Goal: Information Seeking & Learning: Check status

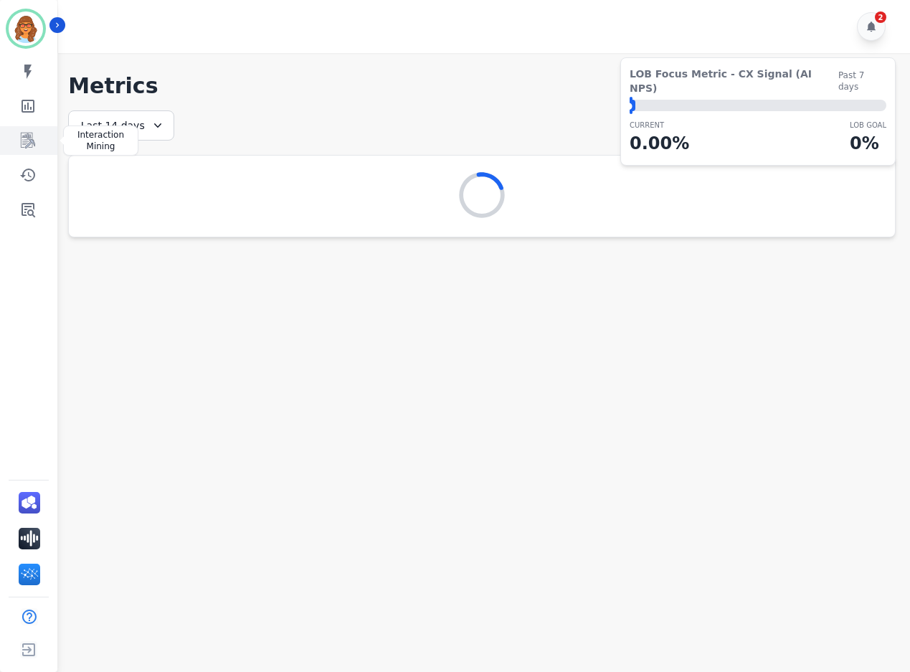
click at [24, 136] on icon "Sidebar" at bounding box center [27, 140] width 17 height 17
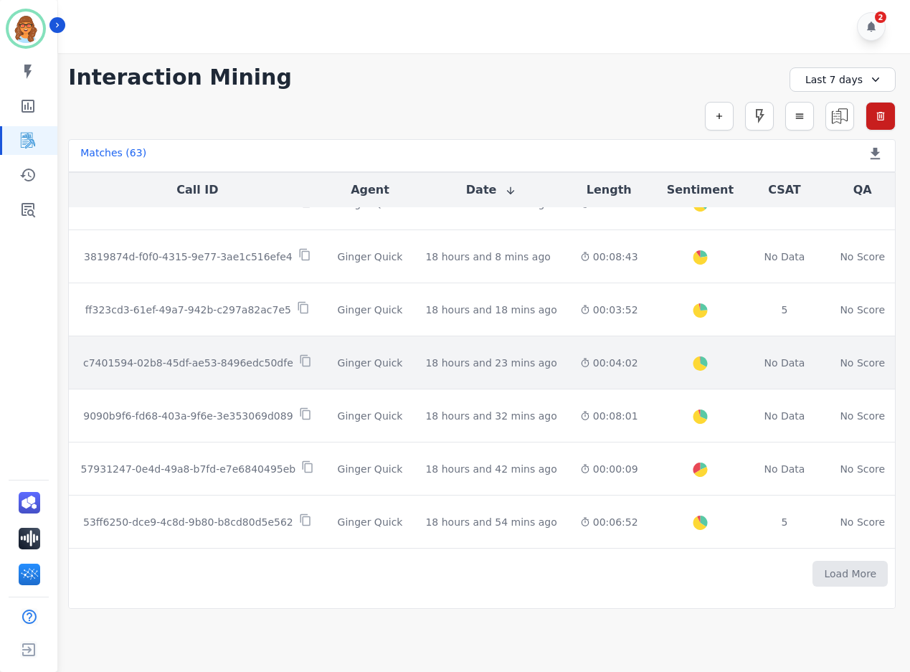
scroll to position [725, 0]
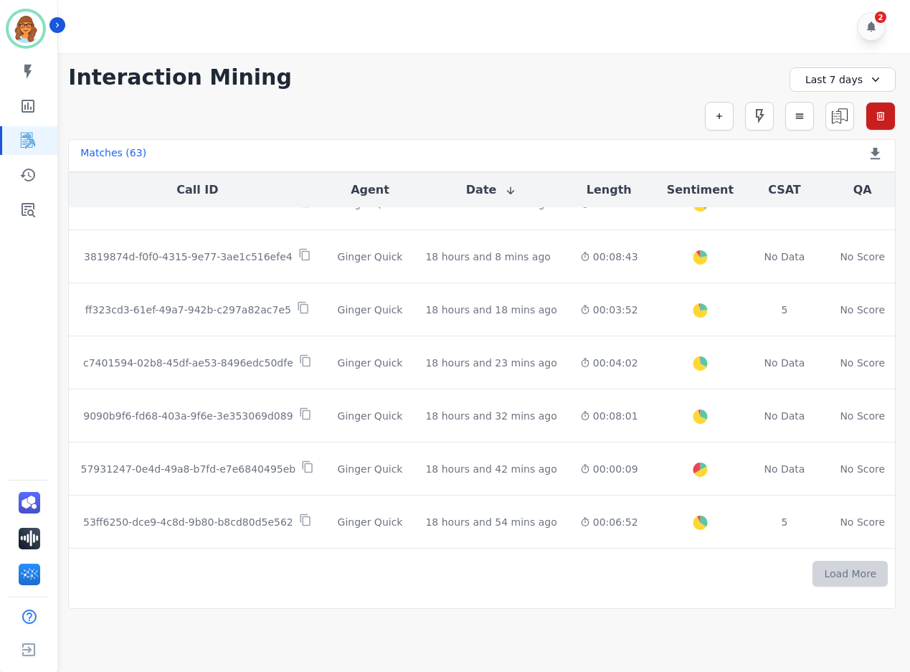
click at [812, 573] on button "Load More" at bounding box center [849, 574] width 75 height 26
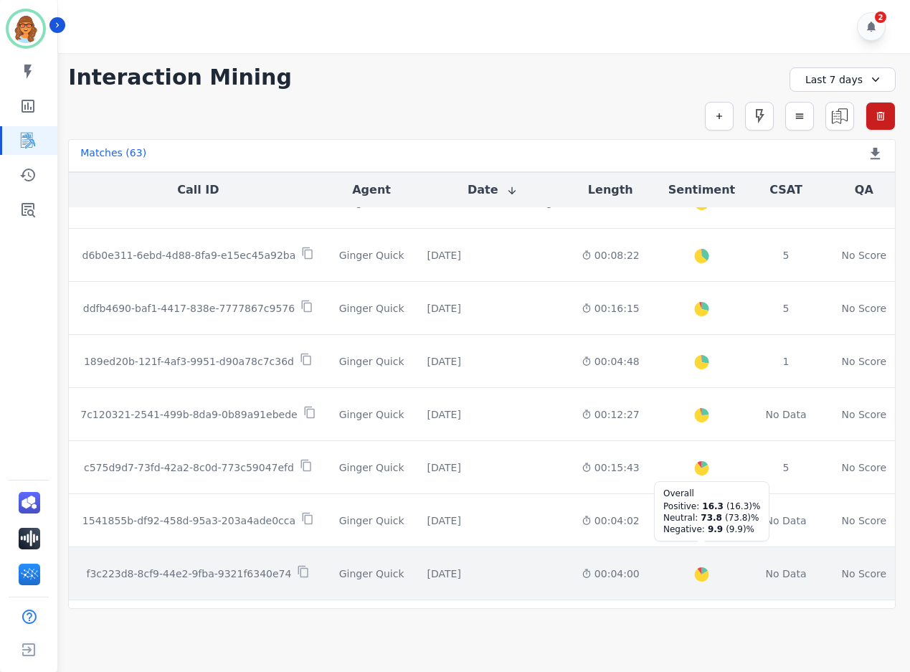
scroll to position [1777, 0]
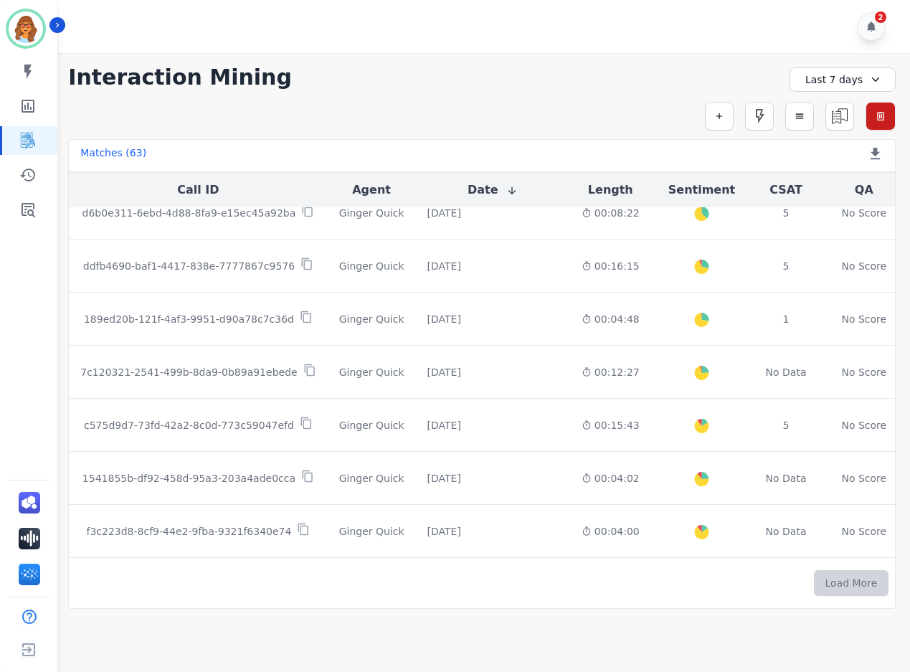
click at [814, 578] on button "Load More" at bounding box center [851, 583] width 75 height 26
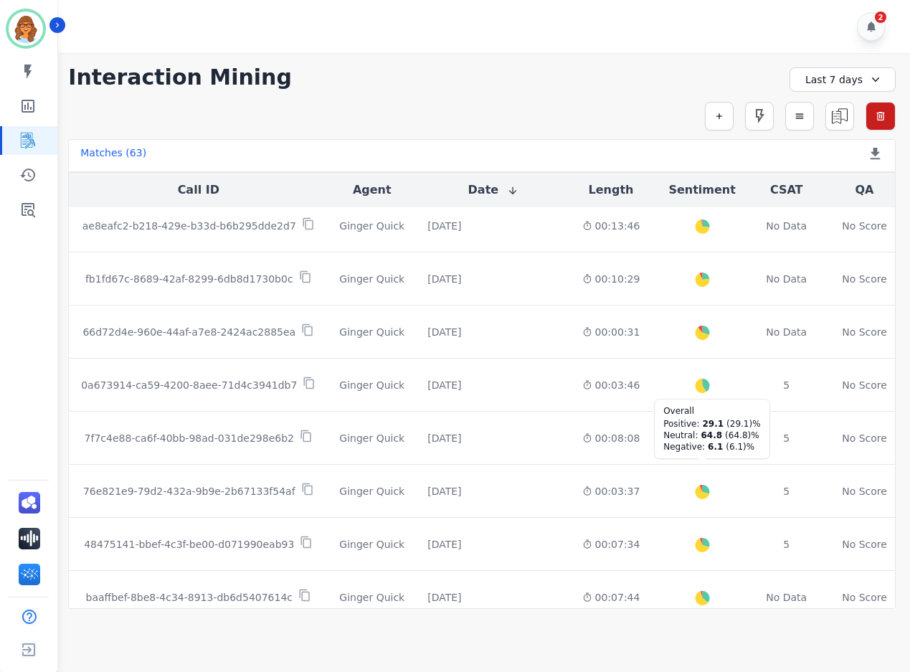
scroll to position [2847, 0]
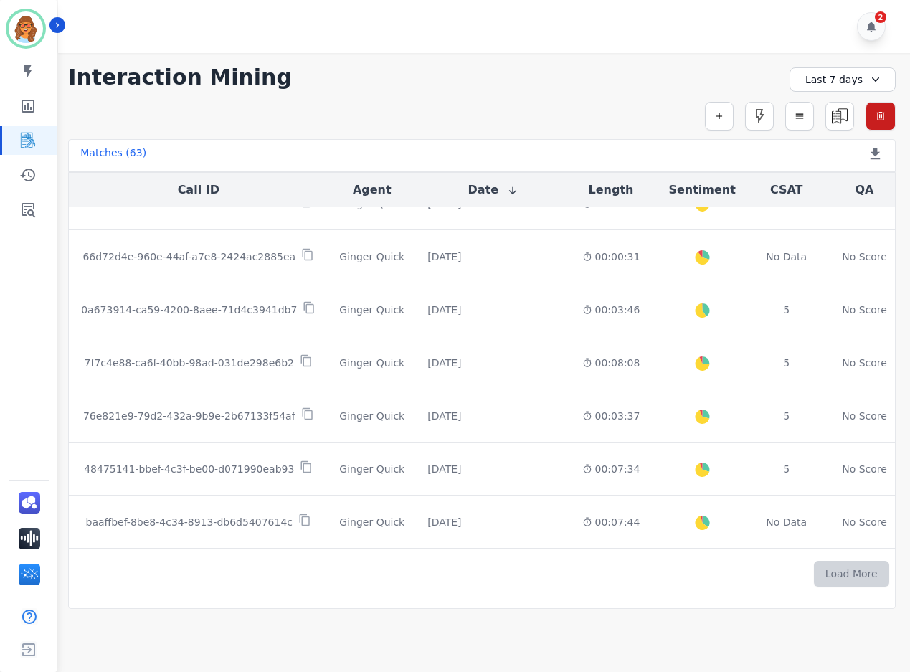
click at [814, 565] on button "Load More" at bounding box center [851, 574] width 75 height 26
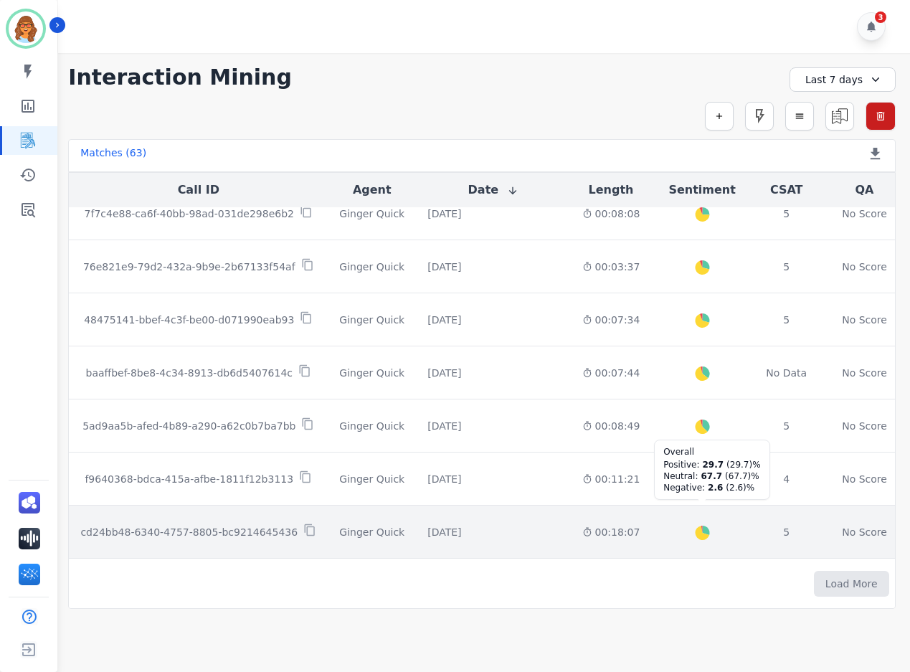
scroll to position [2997, 0]
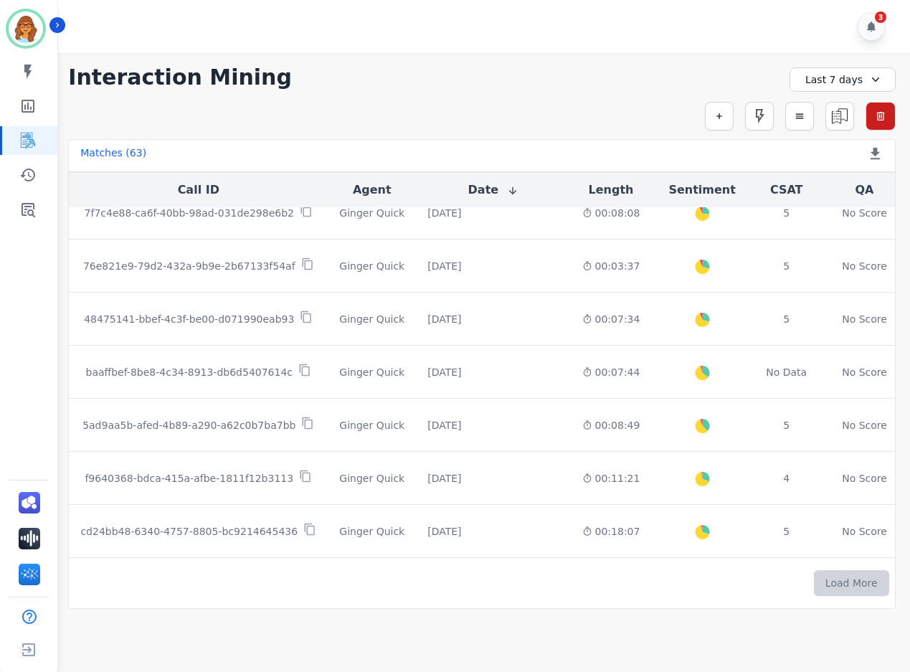
click at [814, 578] on button "Load More" at bounding box center [851, 583] width 75 height 26
click at [814, 581] on button "Load More" at bounding box center [851, 583] width 75 height 26
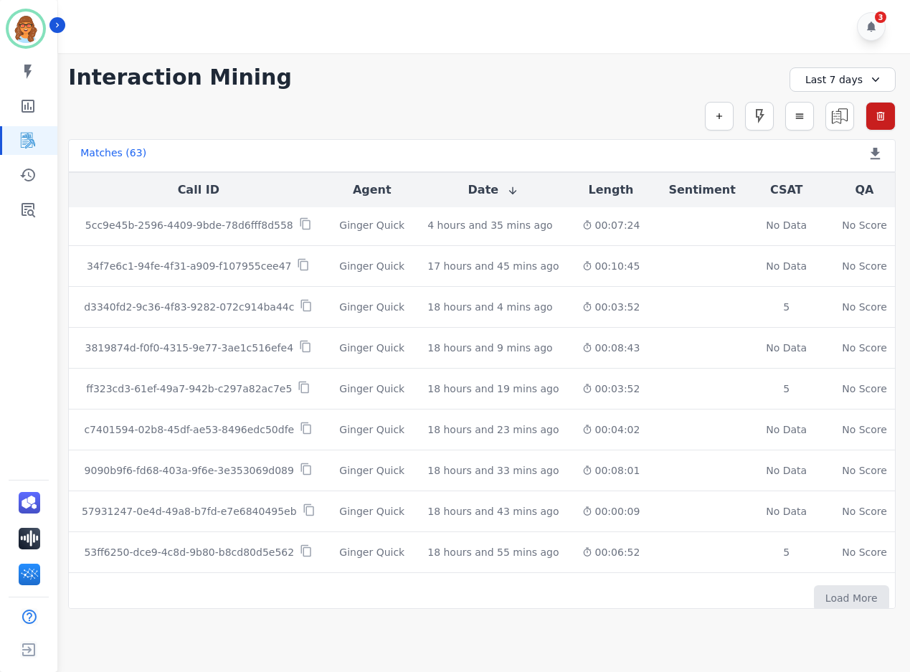
scroll to position [3814, 0]
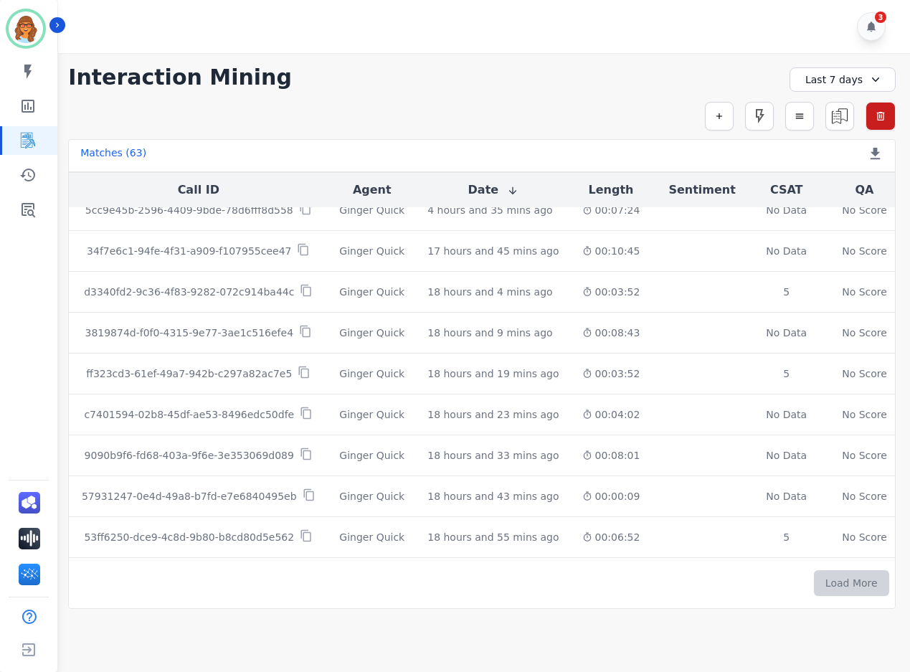
click at [814, 582] on button "Load More" at bounding box center [851, 583] width 75 height 26
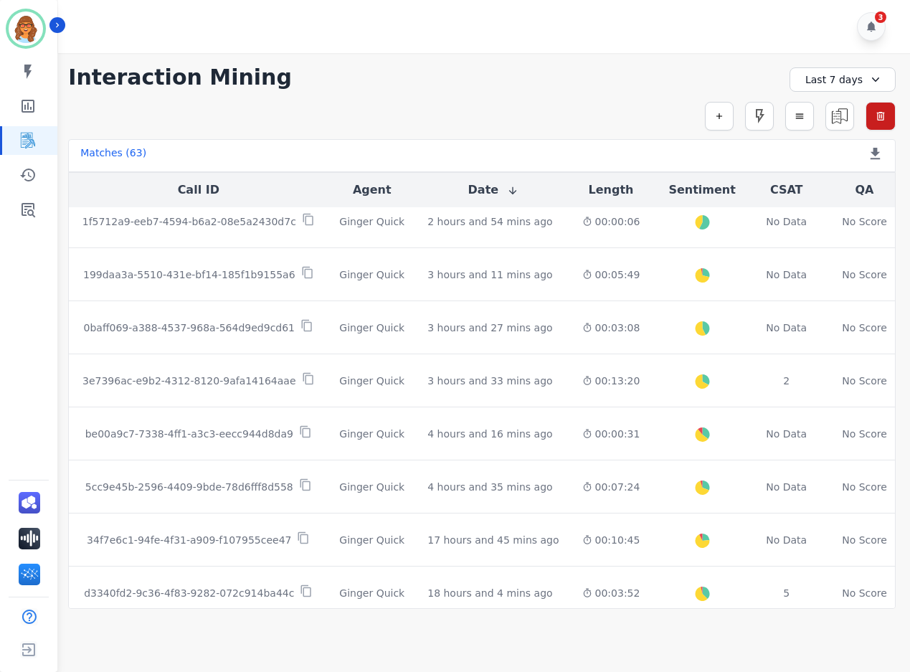
scroll to position [0, 0]
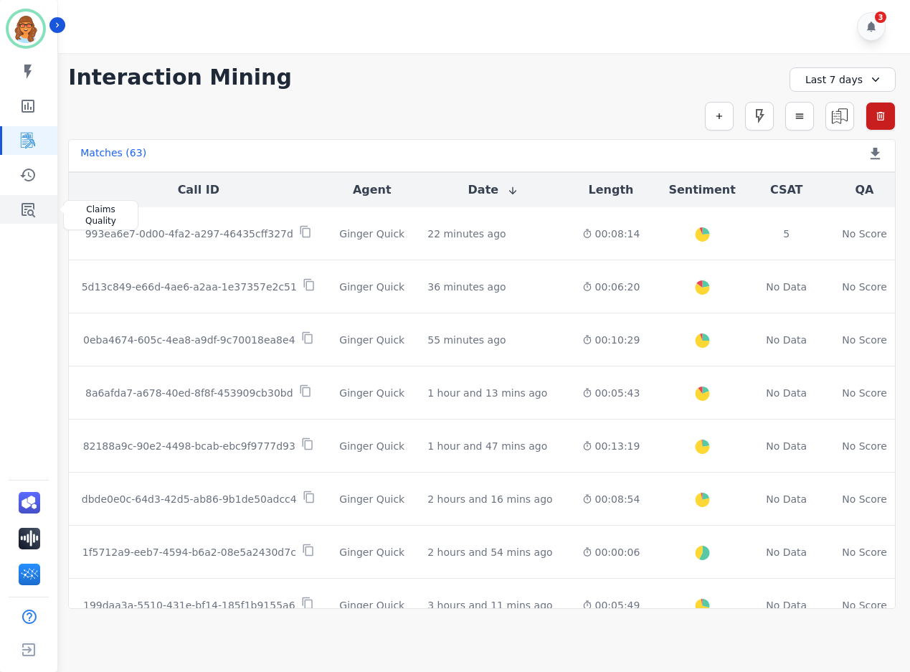
click at [27, 211] on icon "Sidebar" at bounding box center [27, 209] width 17 height 17
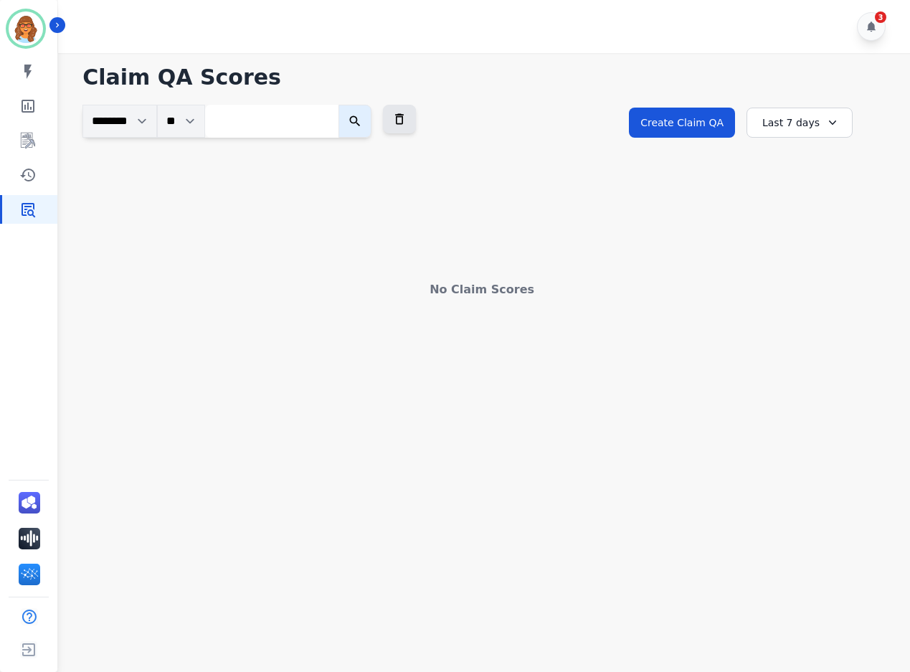
click at [804, 127] on div "Last 7 days" at bounding box center [799, 123] width 106 height 30
click at [803, 244] on li "Last 30 days" at bounding box center [809, 244] width 72 height 14
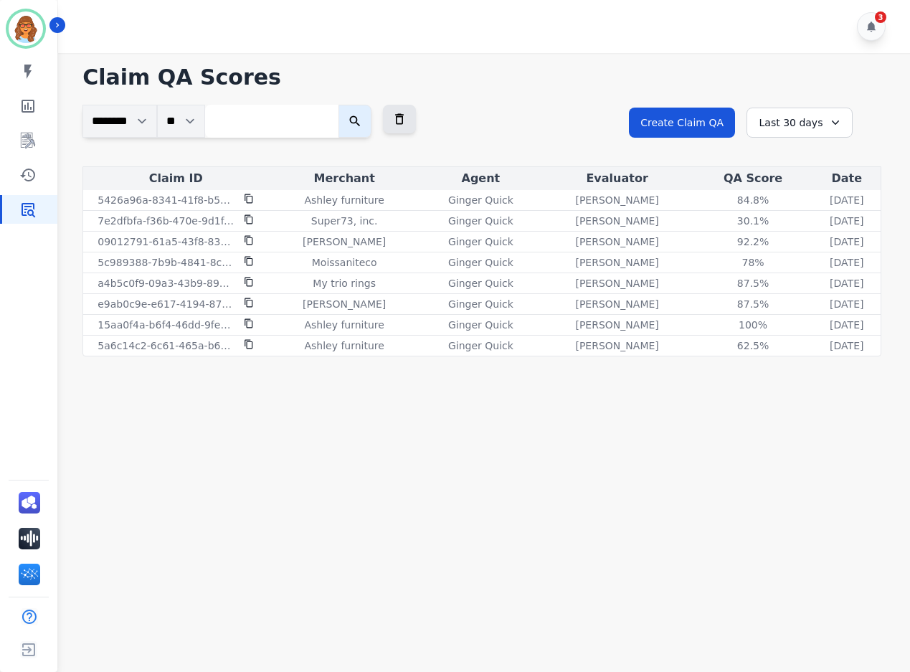
drag, startPoint x: 581, startPoint y: 104, endPoint x: 652, endPoint y: 59, distance: 83.1
click at [580, 104] on div "**********" at bounding box center [481, 211] width 827 height 292
click at [881, 33] on div "3" at bounding box center [871, 26] width 29 height 29
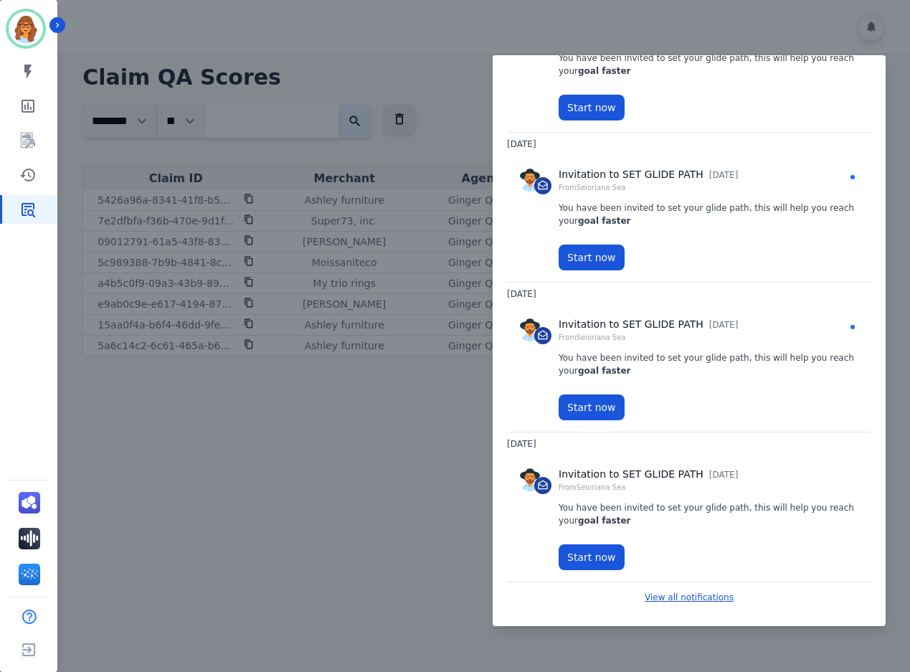
scroll to position [108, 0]
click at [494, 411] on div "Notifications Unread 3 Mark all as read [DATE] Invitation to SET GLIDE PATH 1 m…" at bounding box center [688, 340] width 393 height 571
click at [346, 468] on div at bounding box center [455, 336] width 910 height 672
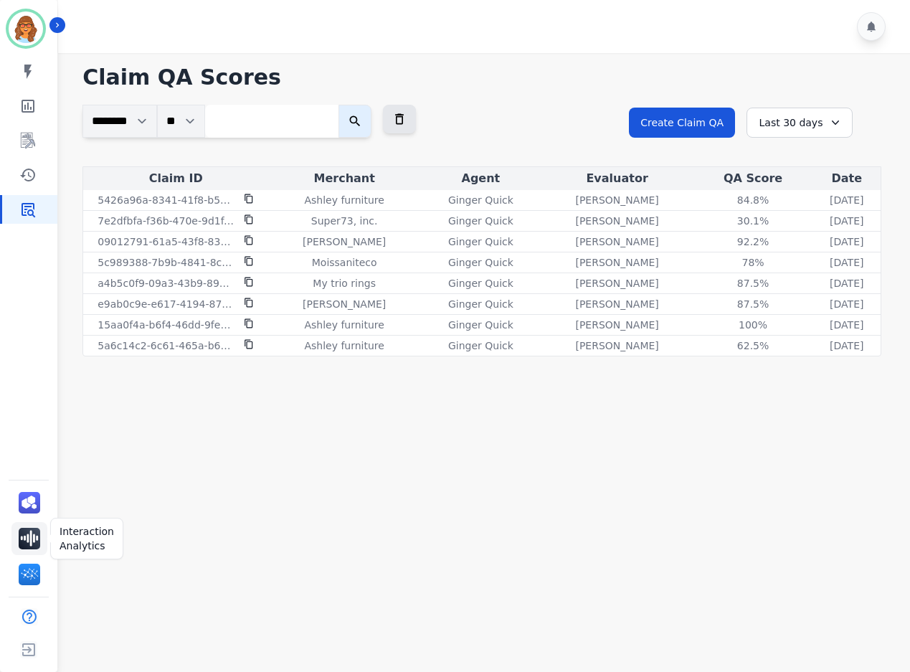
click at [28, 533] on img "Sidebar" at bounding box center [30, 539] width 22 height 22
